Goal: Task Accomplishment & Management: Manage account settings

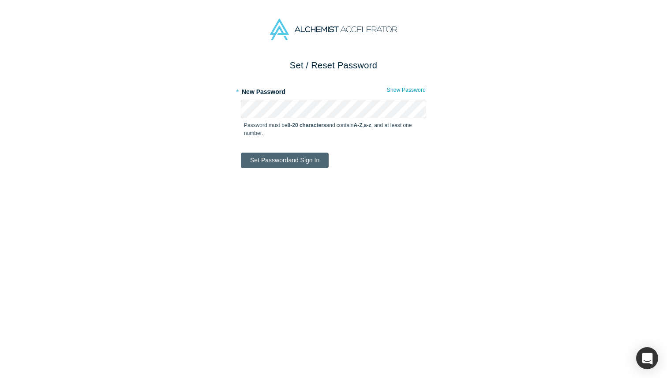
click at [292, 162] on button "Set Password and Sign In" at bounding box center [285, 160] width 88 height 15
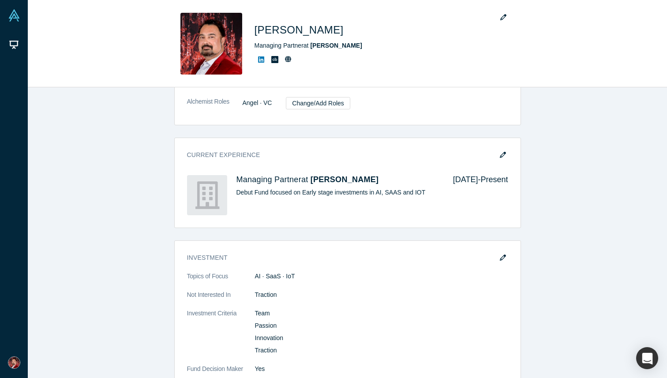
scroll to position [294, 0]
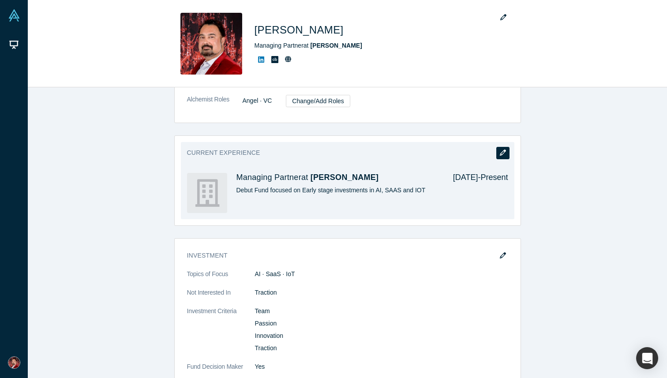
click at [503, 153] on icon "button" at bounding box center [503, 153] width 6 height 6
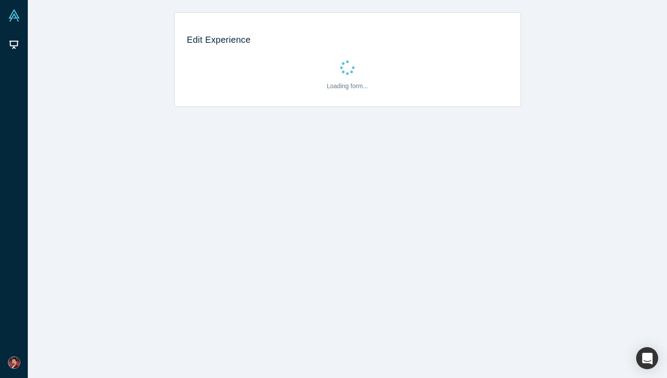
scroll to position [0, 0]
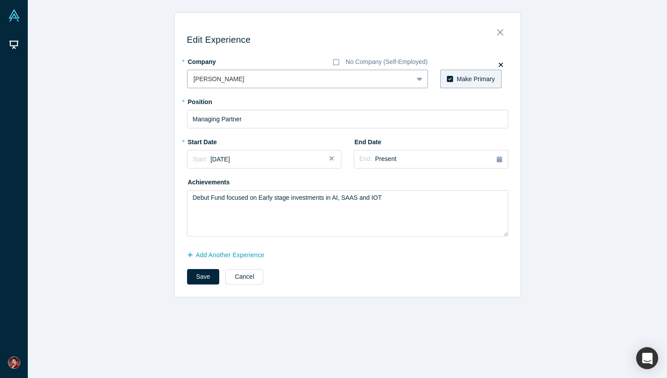
click at [263, 79] on div at bounding box center [300, 79] width 213 height 11
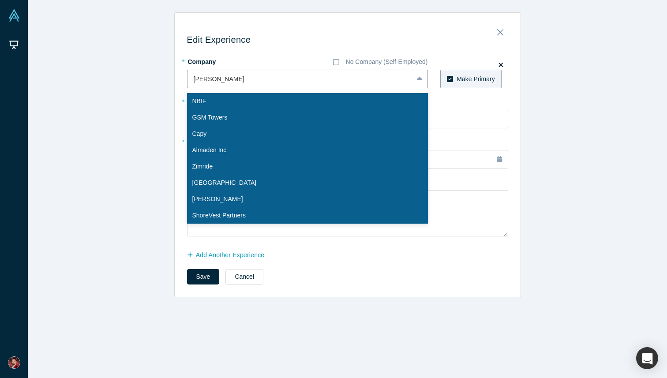
click at [123, 93] on div "Edit Experience * Company No Company (Self-Employed) NBIF, 1 of 10. 10 results …" at bounding box center [347, 154] width 639 height 285
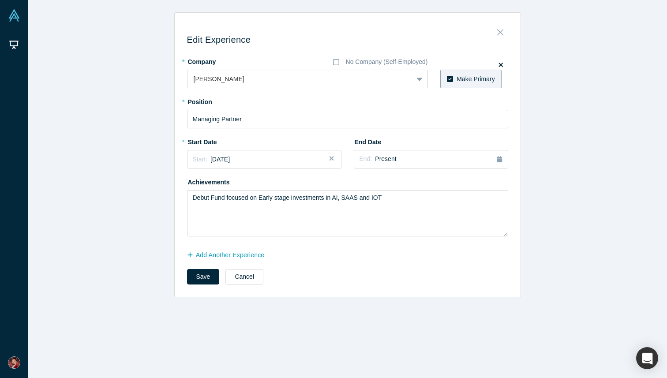
click at [502, 34] on icon "Close" at bounding box center [500, 33] width 6 height 6
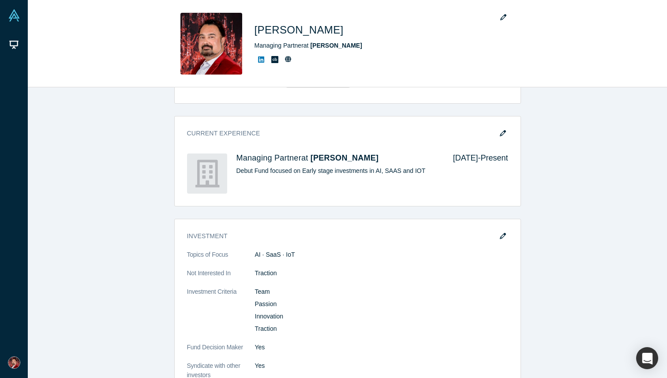
scroll to position [314, 0]
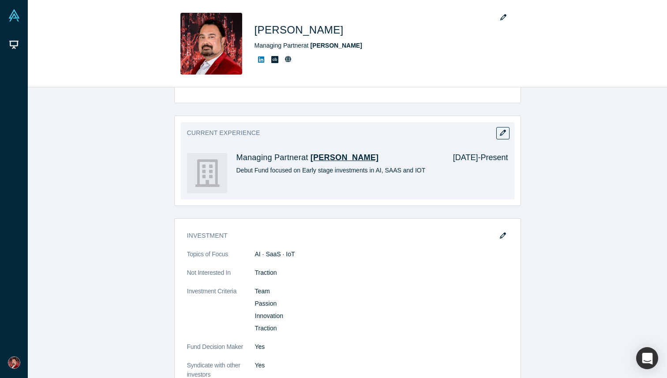
click at [330, 160] on span "[PERSON_NAME]" at bounding box center [345, 157] width 68 height 9
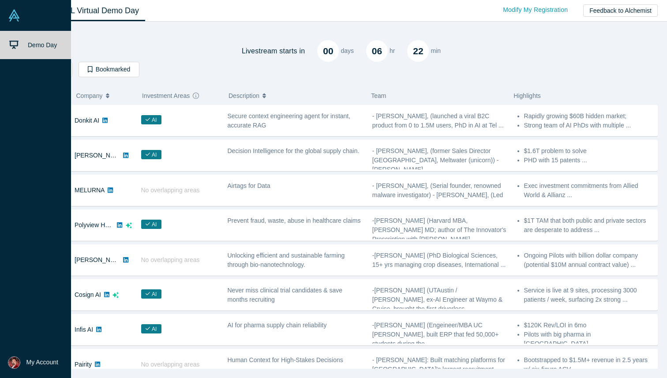
click at [16, 19] on img at bounding box center [14, 15] width 12 height 12
click at [40, 363] on span "My Account" at bounding box center [42, 362] width 32 height 9
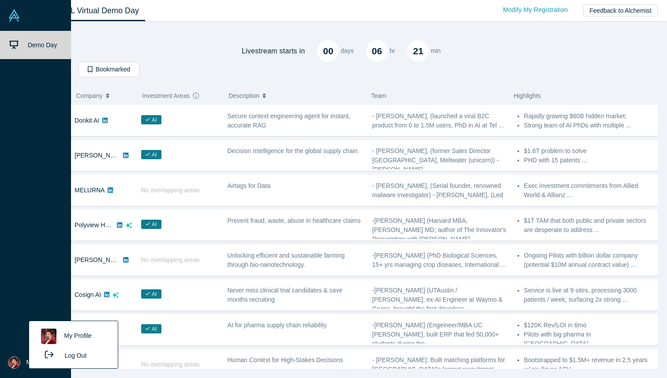
click at [70, 334] on link "My Profile" at bounding box center [73, 337] width 73 height 22
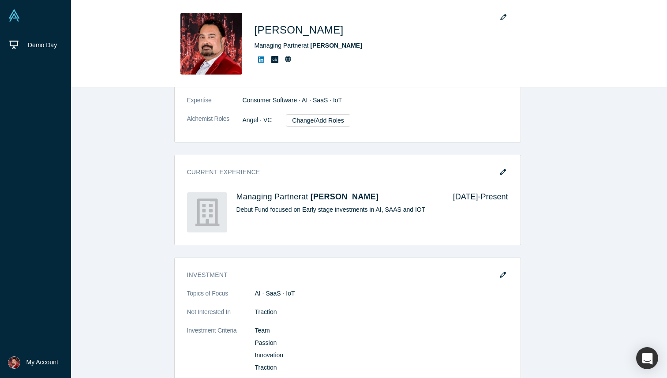
scroll to position [275, 0]
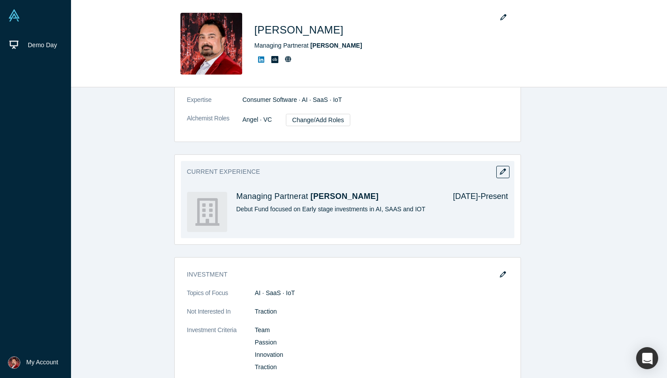
click at [210, 214] on img at bounding box center [207, 212] width 40 height 40
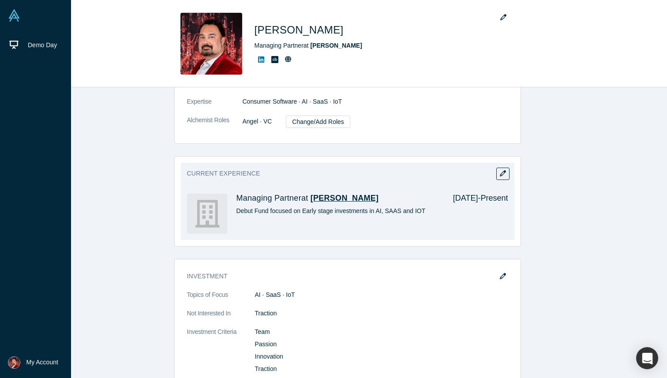
scroll to position [273, 0]
click at [502, 176] on icon "button" at bounding box center [503, 174] width 6 height 6
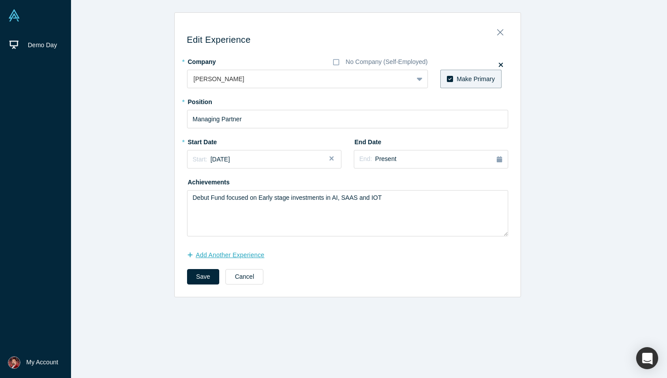
click at [197, 255] on button "Add Another Experience" at bounding box center [230, 254] width 87 height 15
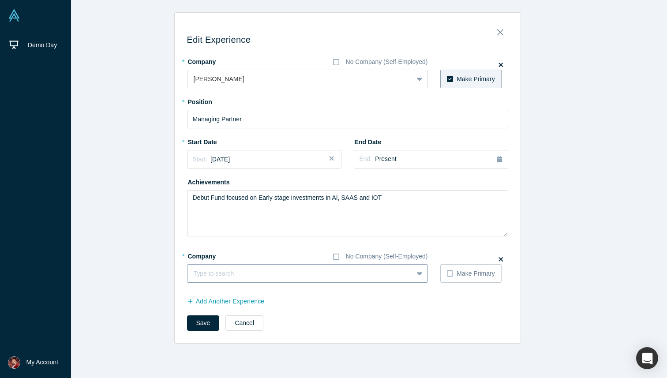
click at [217, 272] on div at bounding box center [300, 273] width 213 height 11
type input "Jolly"
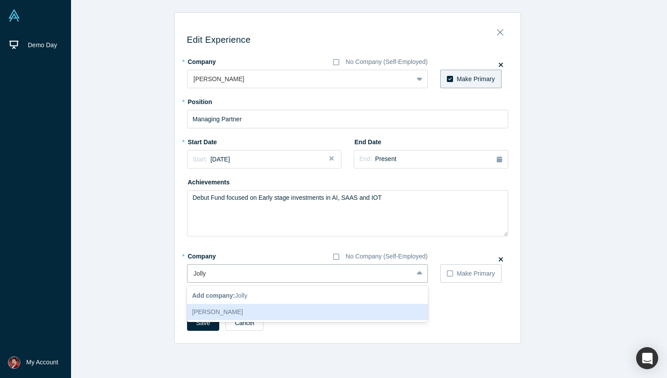
click at [211, 311] on div "[PERSON_NAME]" at bounding box center [307, 312] width 241 height 16
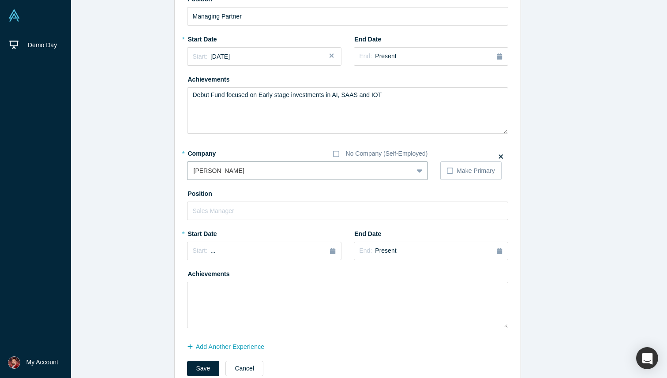
scroll to position [126, 0]
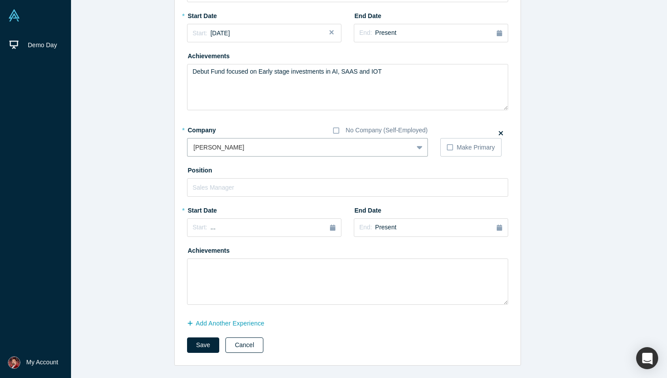
click at [240, 342] on button "Cancel" at bounding box center [244, 344] width 38 height 15
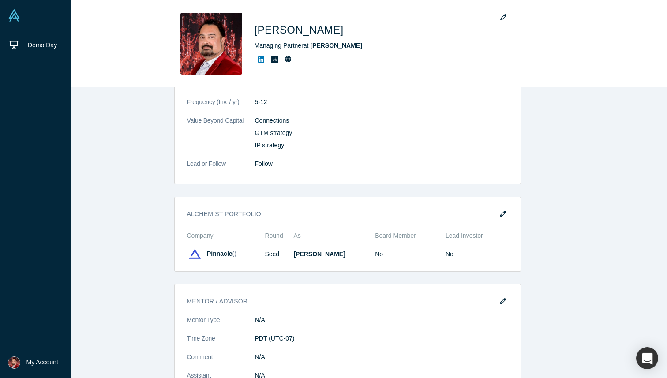
scroll to position [967, 0]
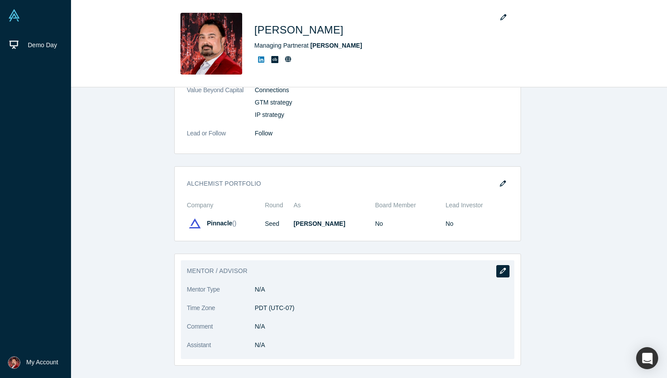
click at [502, 273] on icon "button" at bounding box center [503, 271] width 6 height 6
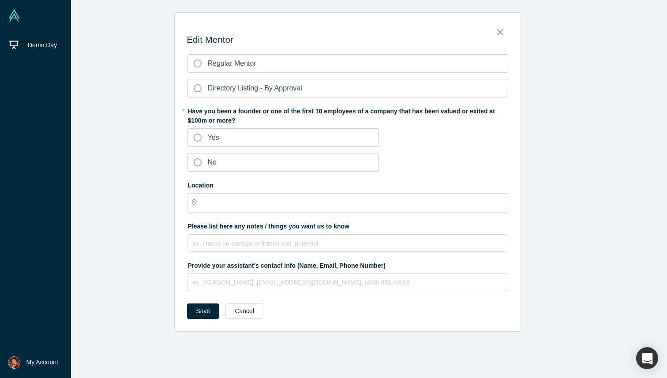
type input "[GEOGRAPHIC_DATA], [GEOGRAPHIC_DATA], [GEOGRAPHIC_DATA]"
click at [111, 211] on div "Edit Mentor Regular Mentor Directory Listing - By Approval * Have you been a fo…" at bounding box center [347, 171] width 639 height 319
